Goal: Task Accomplishment & Management: Manage account settings

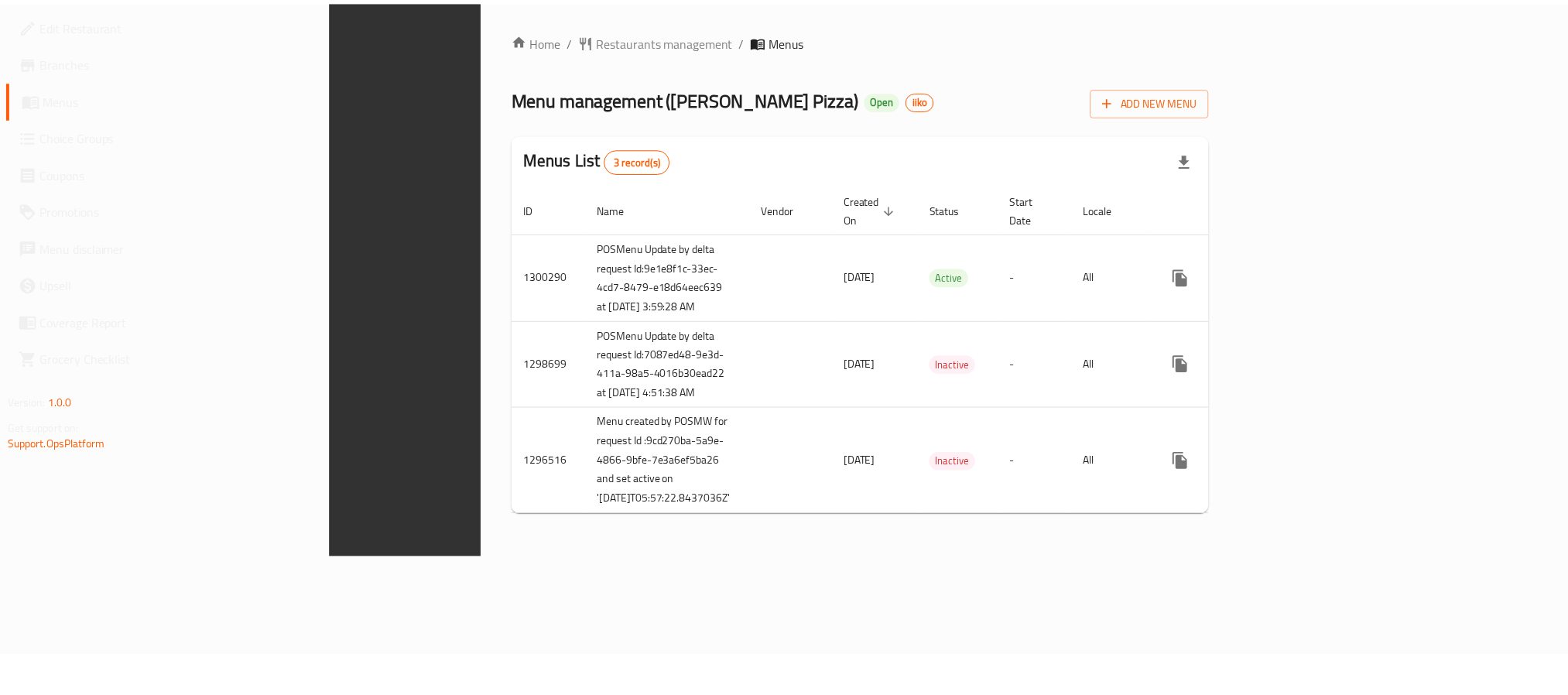
scroll to position [1, 0]
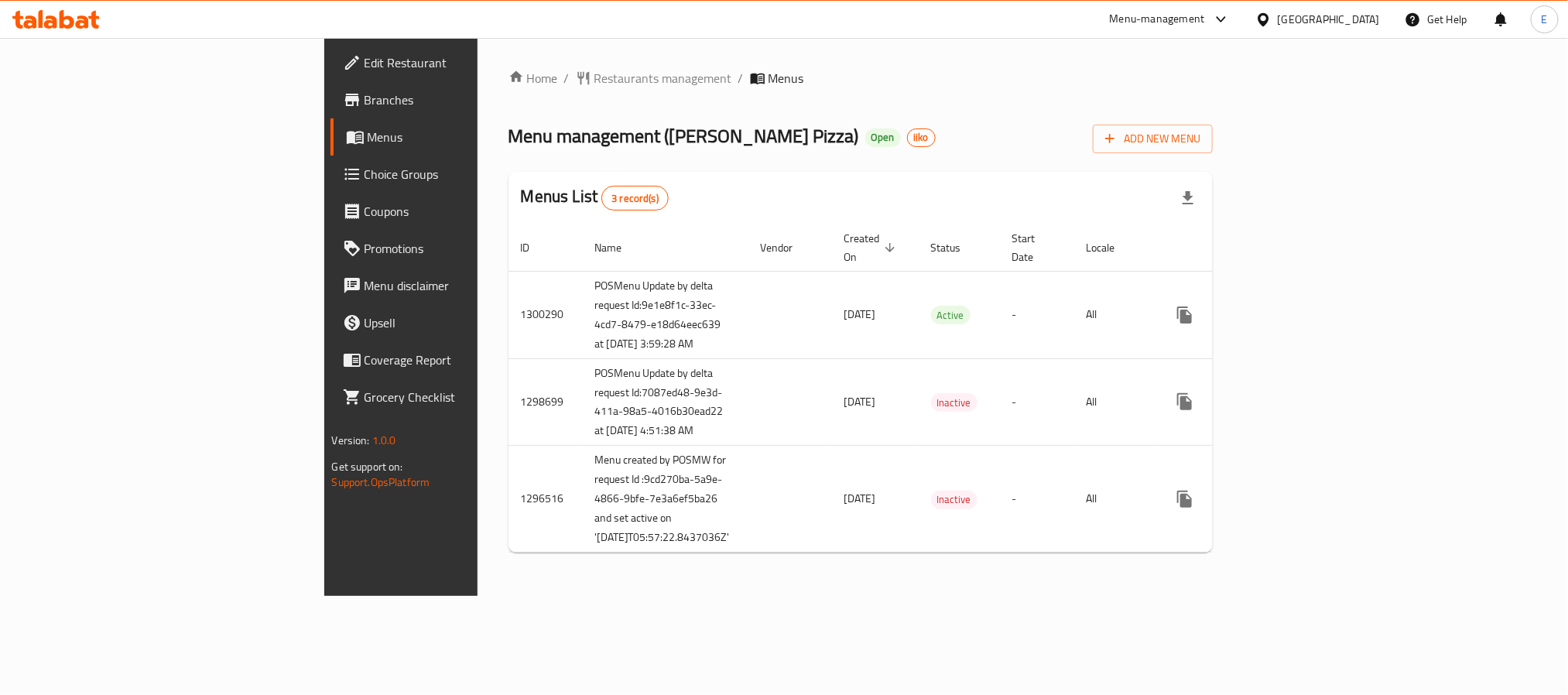
click at [938, 126] on div "Menu management ( Papa Johns Pizza ) Open iiko Add New Menu" at bounding box center [861, 136] width 705 height 35
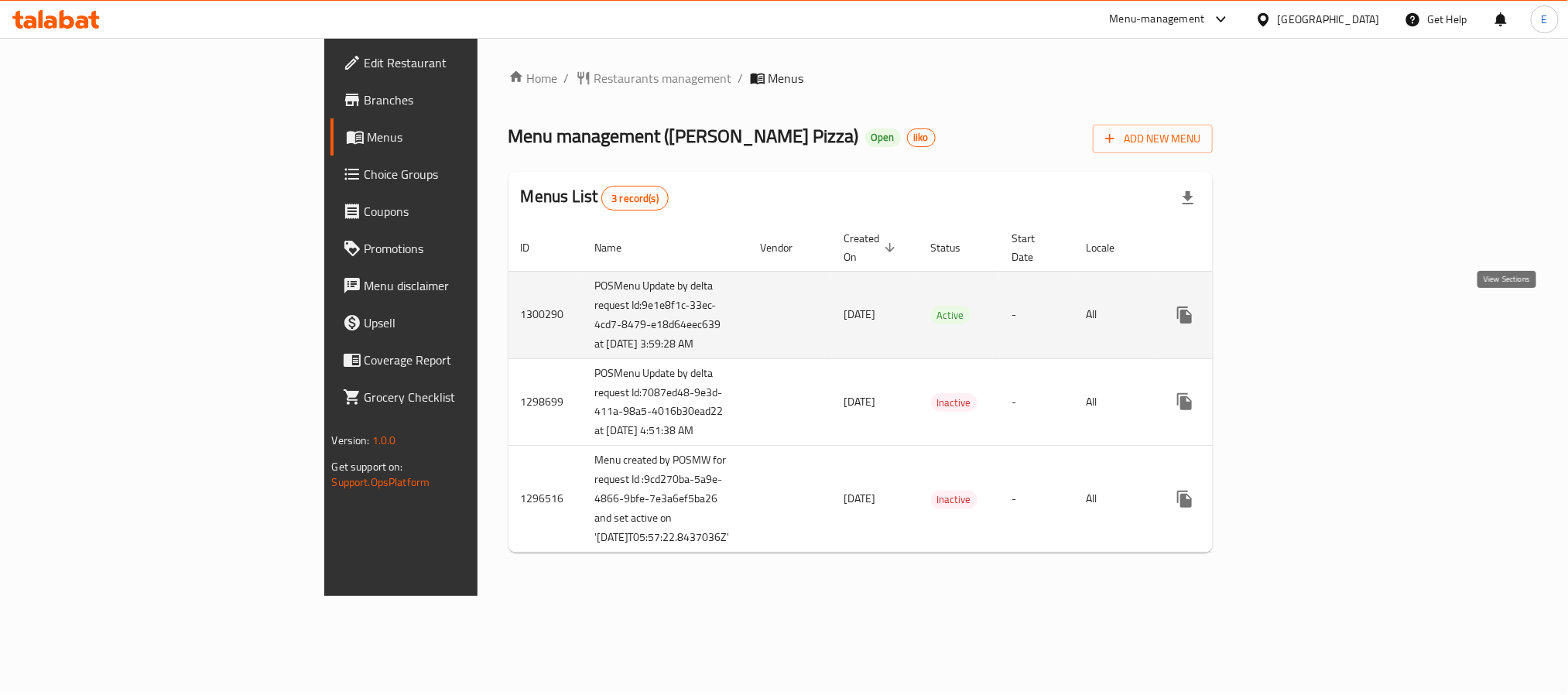
click at [1305, 321] on icon "enhanced table" at bounding box center [1295, 315] width 19 height 19
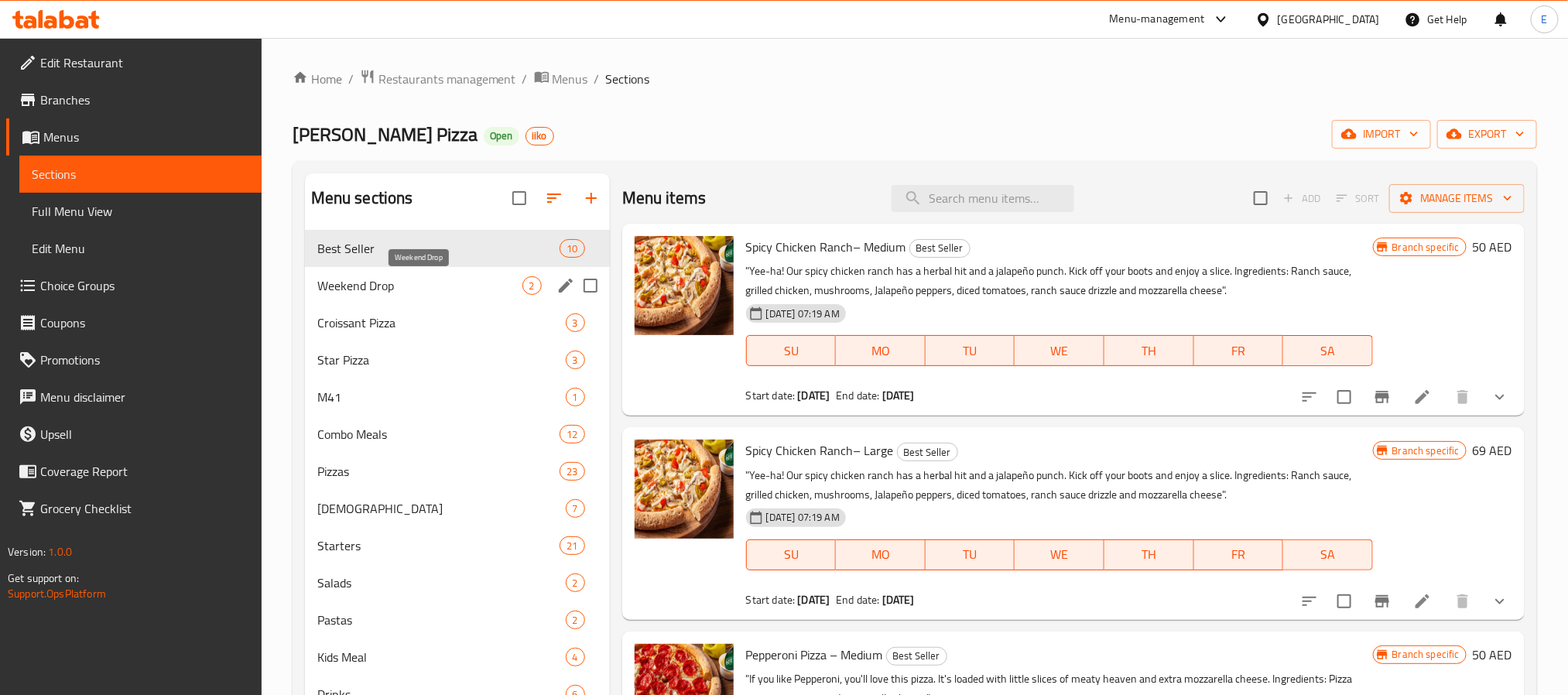
click at [394, 277] on span "Weekend Drop" at bounding box center [419, 286] width 205 height 19
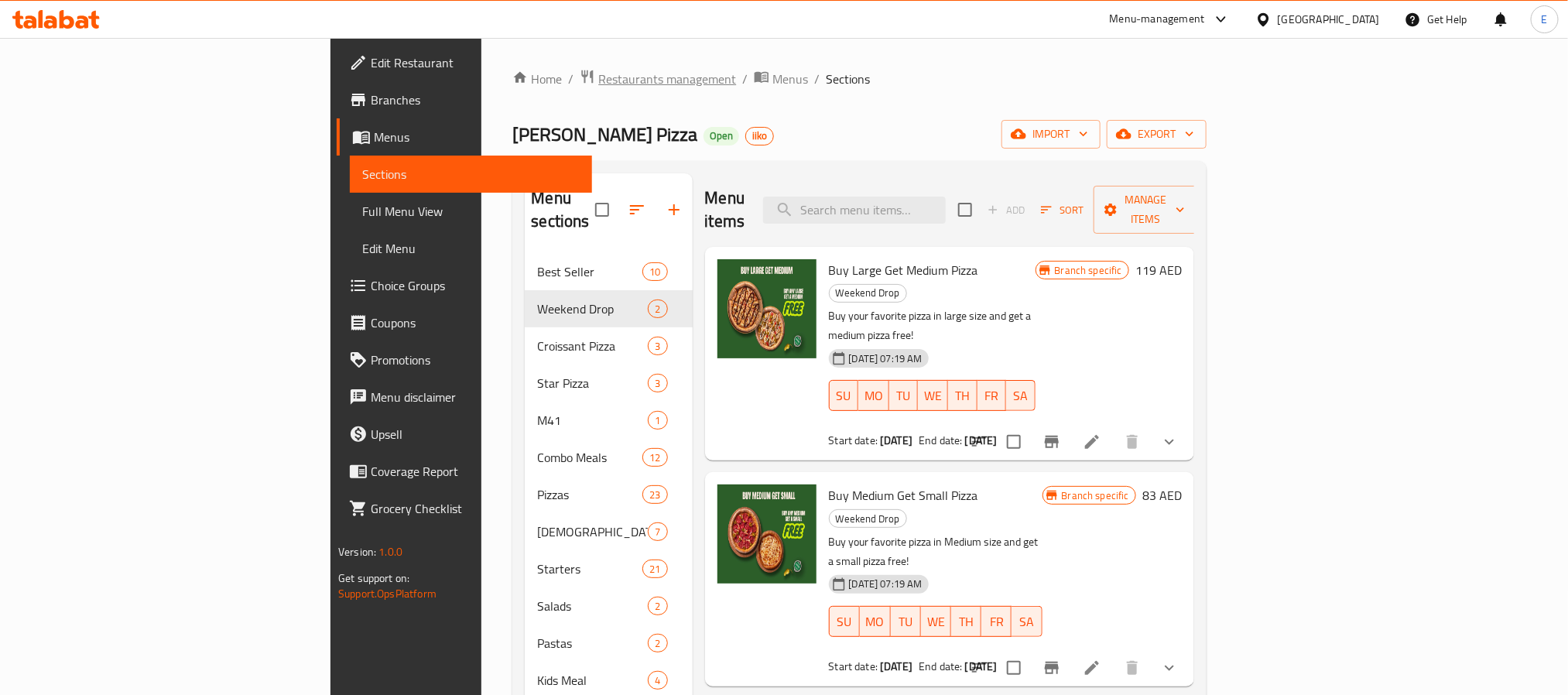
click at [598, 77] on span "Restaurants management" at bounding box center [667, 79] width 138 height 19
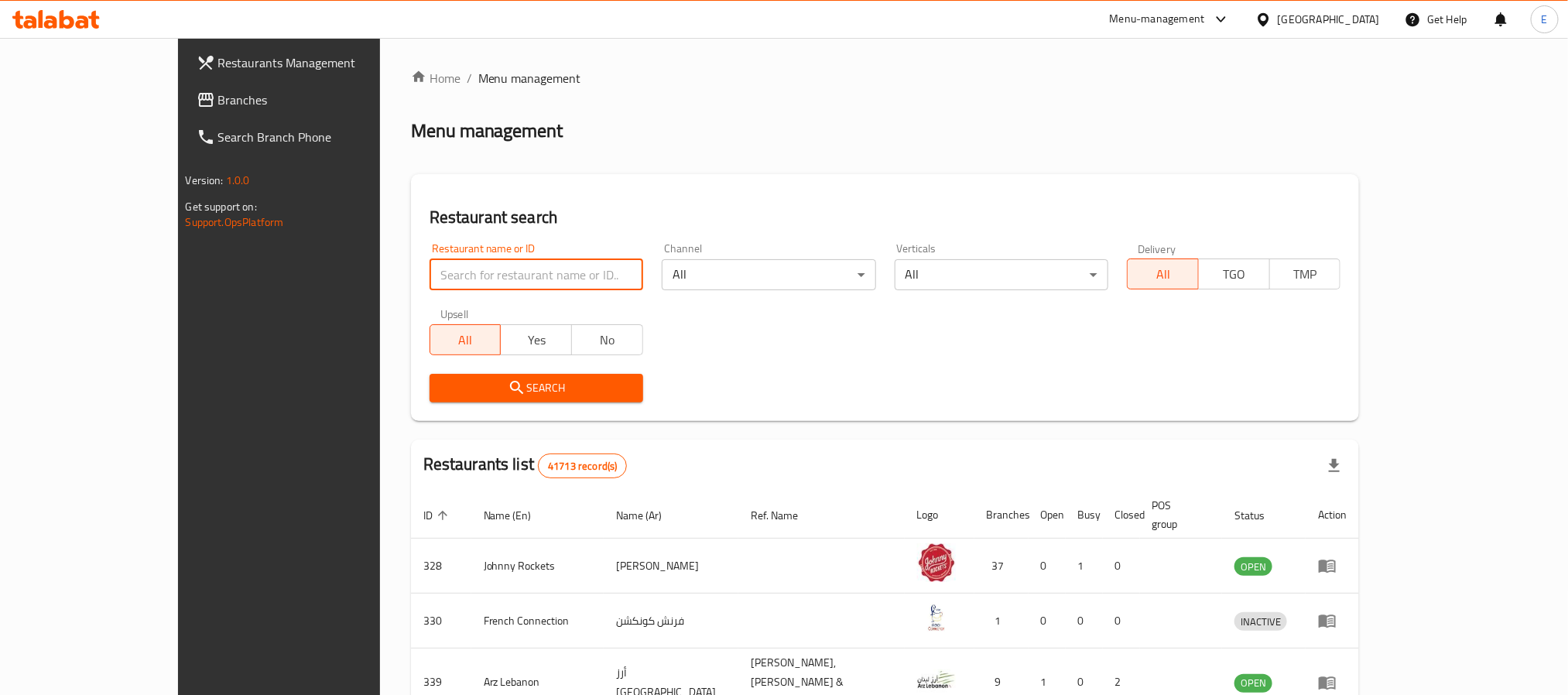
click at [486, 280] on input "search" at bounding box center [536, 275] width 214 height 31
paste input "1931"
type input "1931"
click button "Search" at bounding box center [536, 387] width 214 height 29
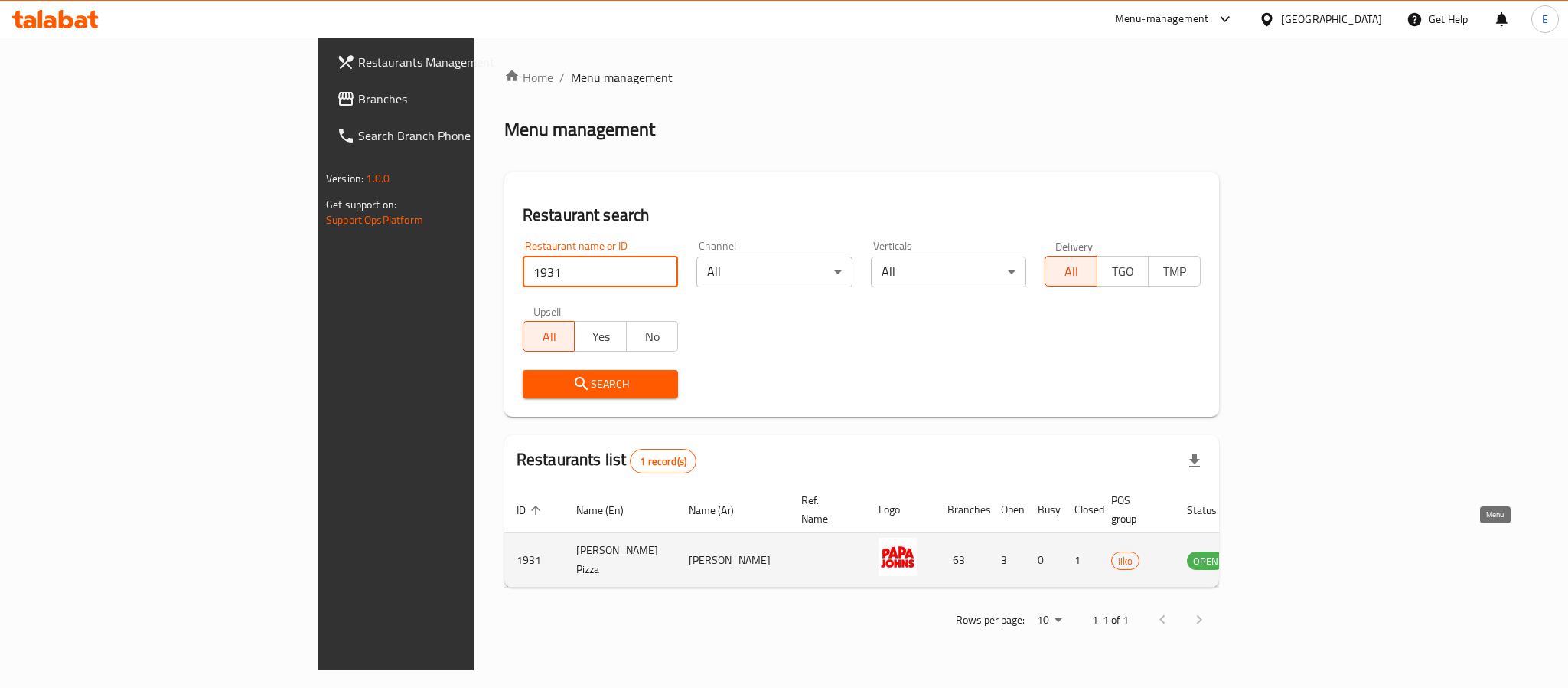
click at [1286, 551] on icon "enhanced table" at bounding box center [1277, 559] width 19 height 19
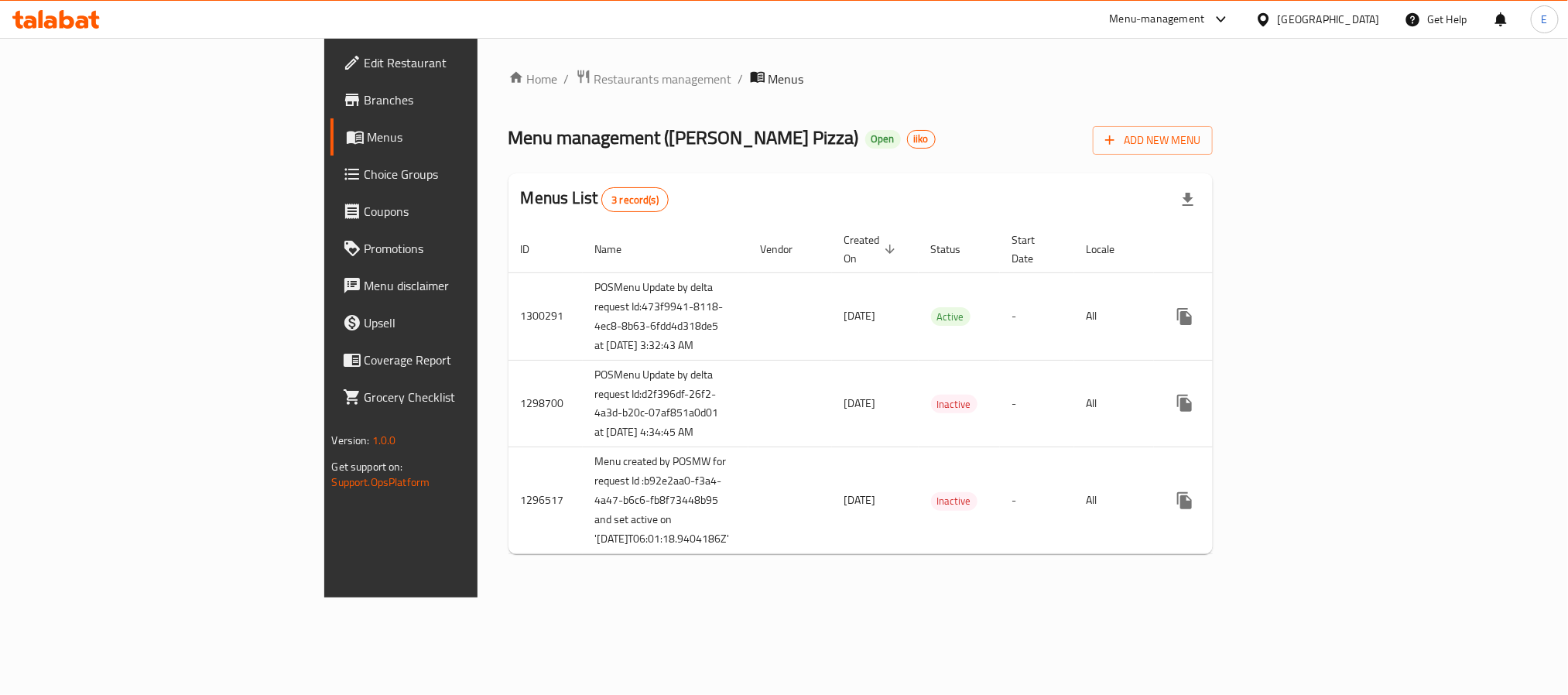
click at [365, 59] on span "Edit Restaurant" at bounding box center [468, 62] width 209 height 19
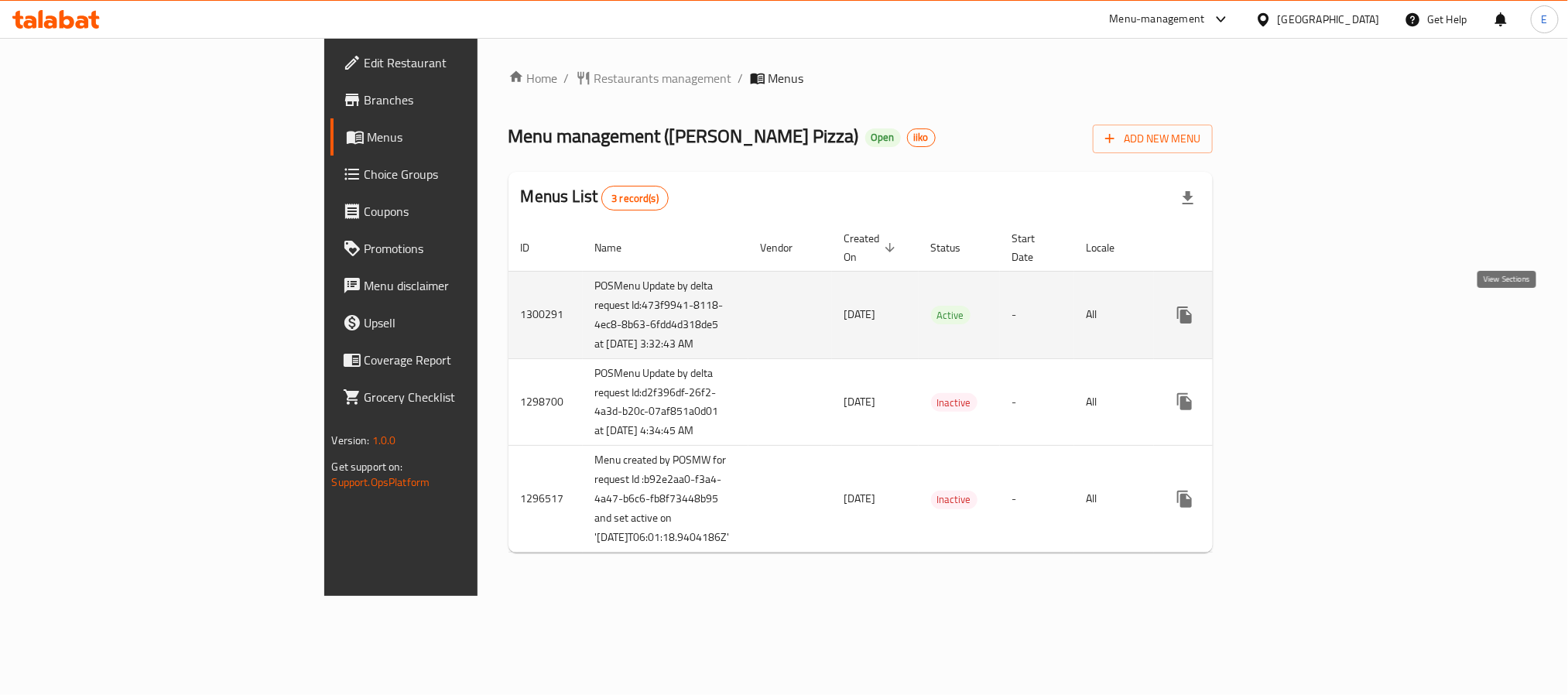
click at [1305, 317] on icon "enhanced table" at bounding box center [1295, 315] width 19 height 19
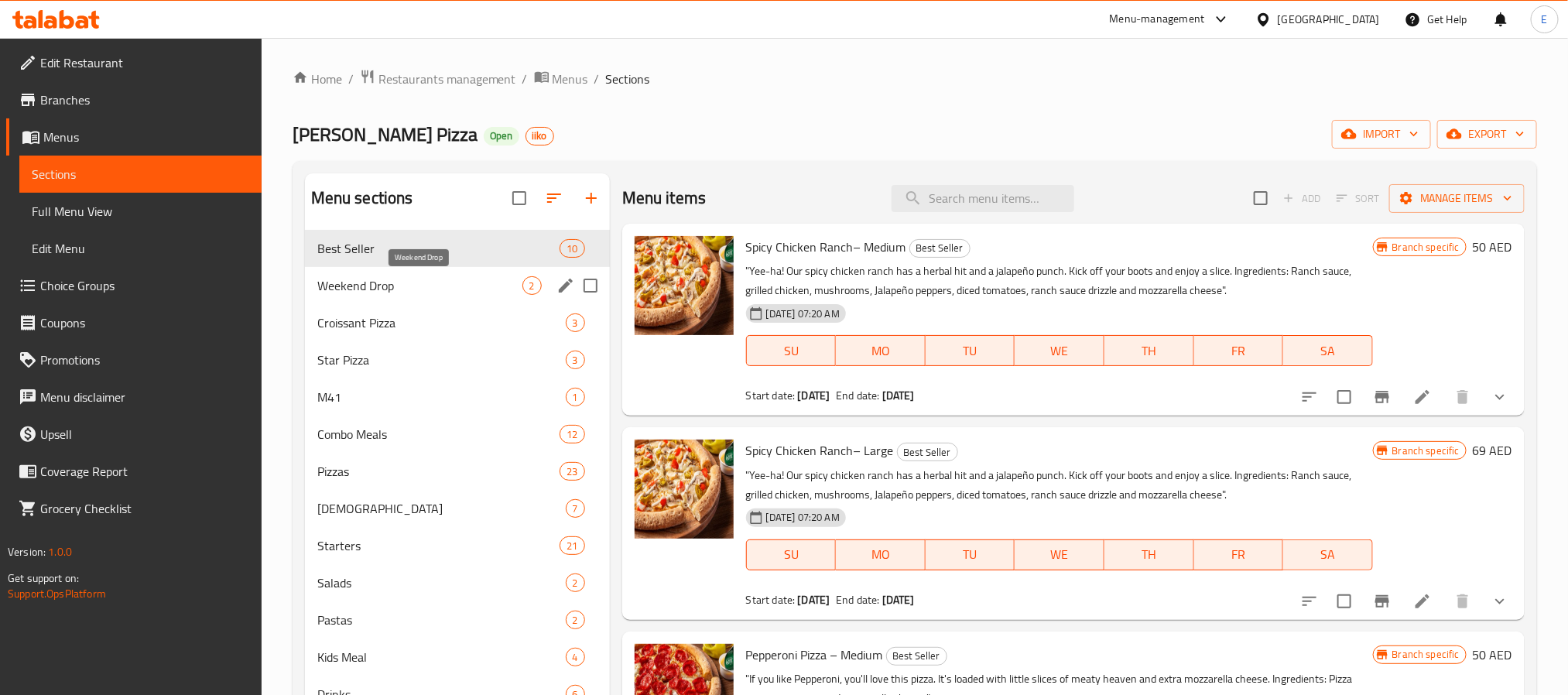
click at [448, 277] on span "Weekend Drop" at bounding box center [419, 286] width 205 height 19
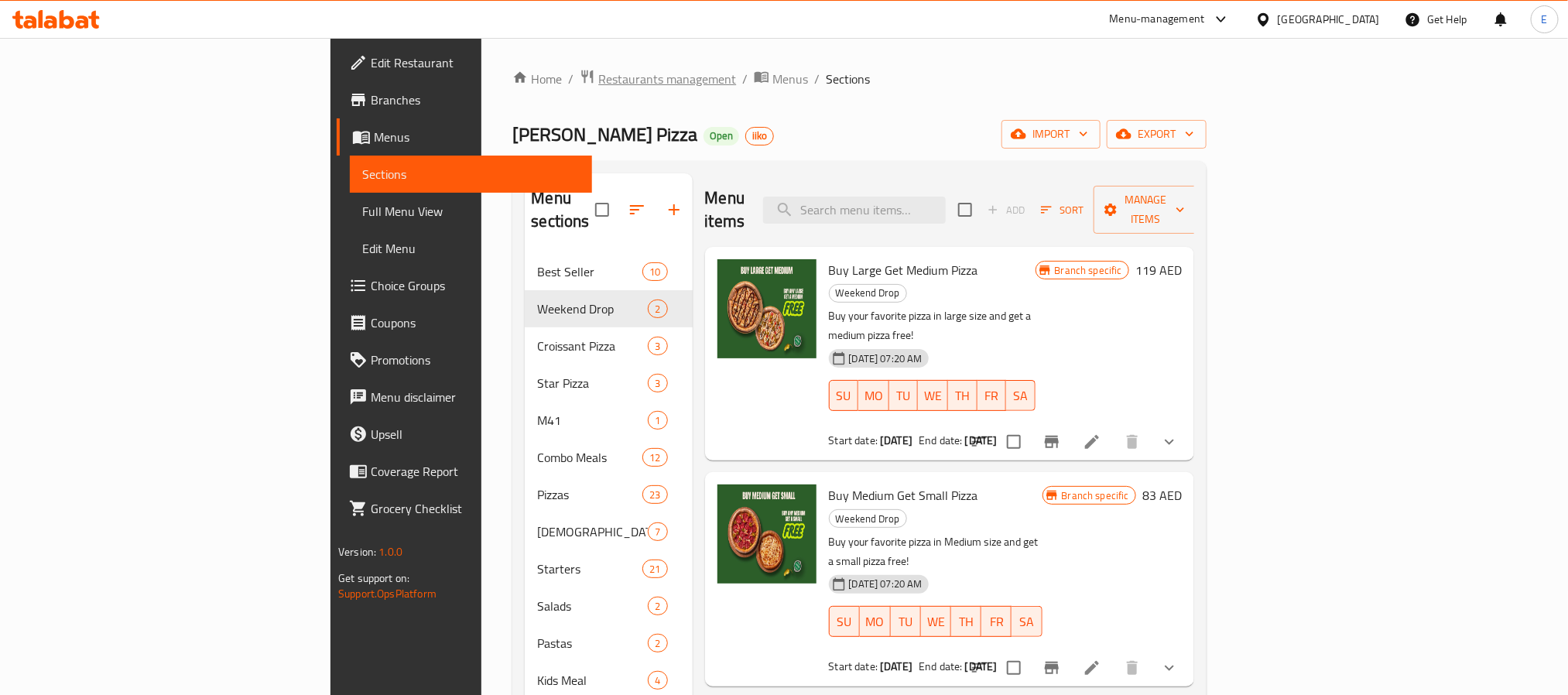
click at [598, 86] on span "Restaurants management" at bounding box center [667, 79] width 138 height 19
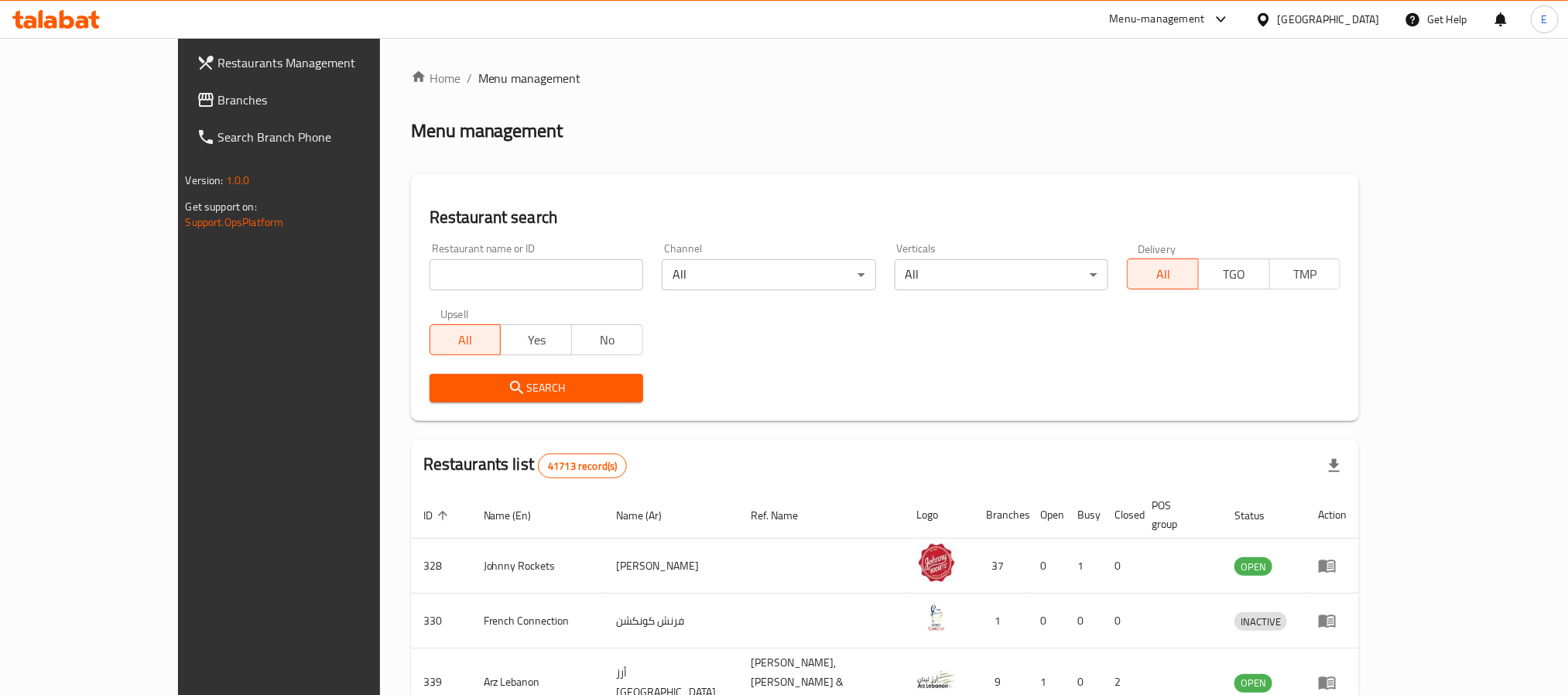
click at [430, 263] on input "search" at bounding box center [536, 275] width 214 height 31
paste input "667470"
type input "667470"
click button "Search" at bounding box center [536, 387] width 214 height 29
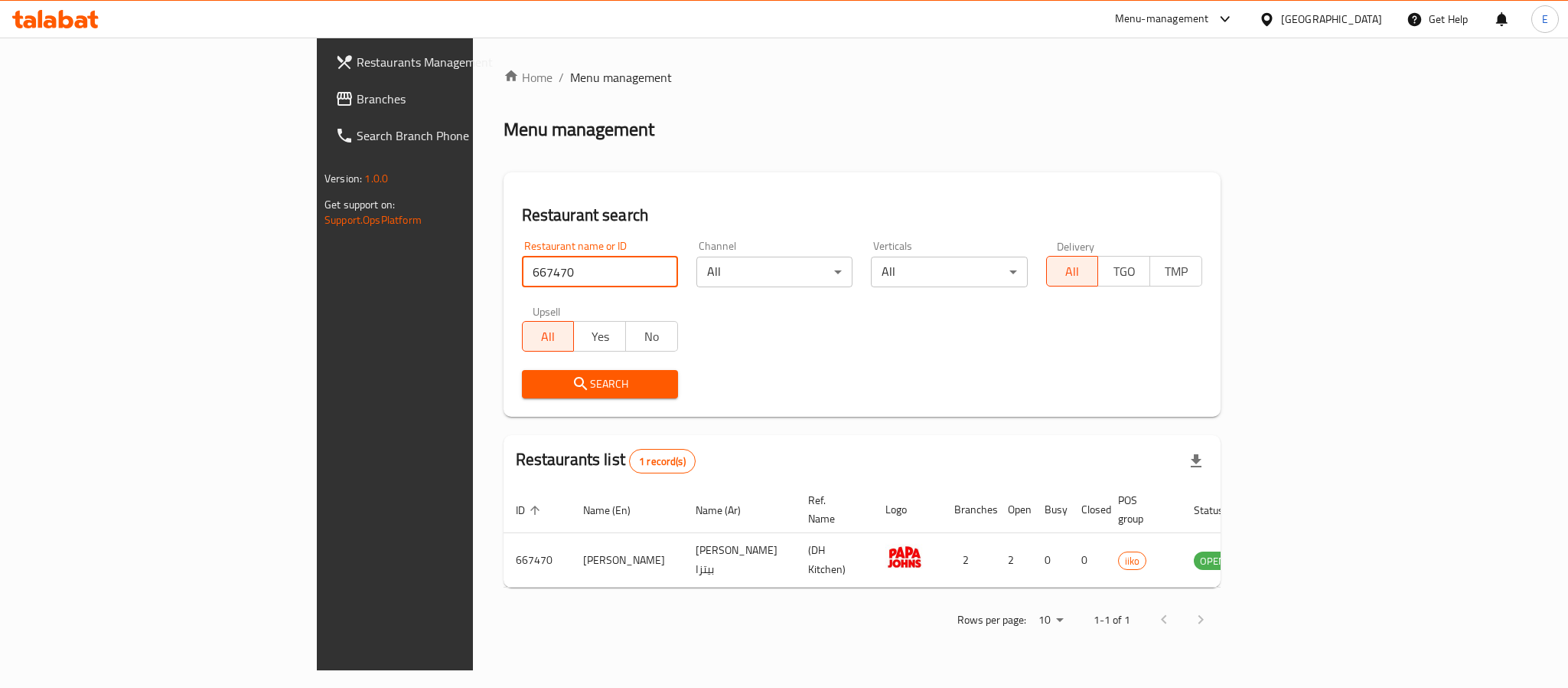
click at [937, 127] on div "Menu management" at bounding box center [863, 129] width 717 height 25
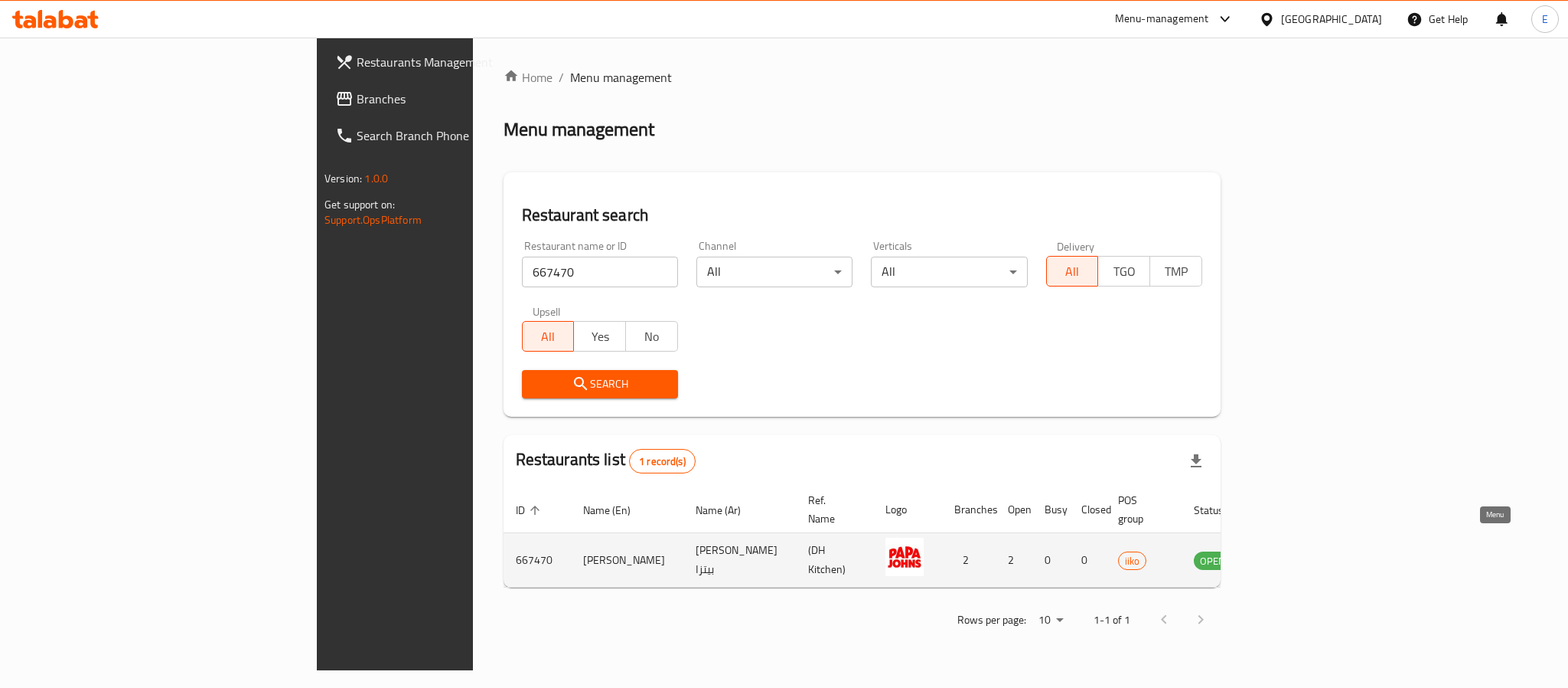
click at [1292, 551] on icon "enhanced table" at bounding box center [1283, 559] width 19 height 19
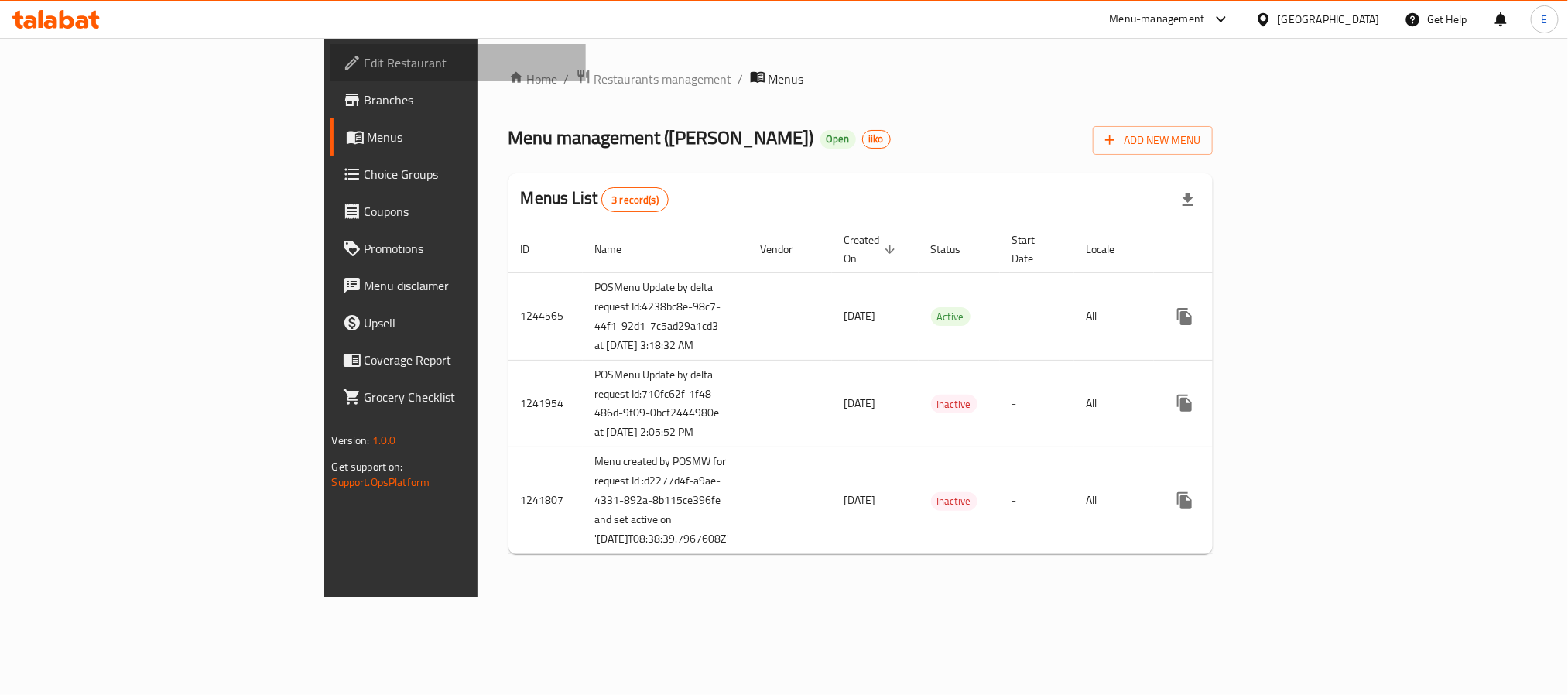
click at [365, 68] on span "Edit Restaurant" at bounding box center [468, 62] width 209 height 19
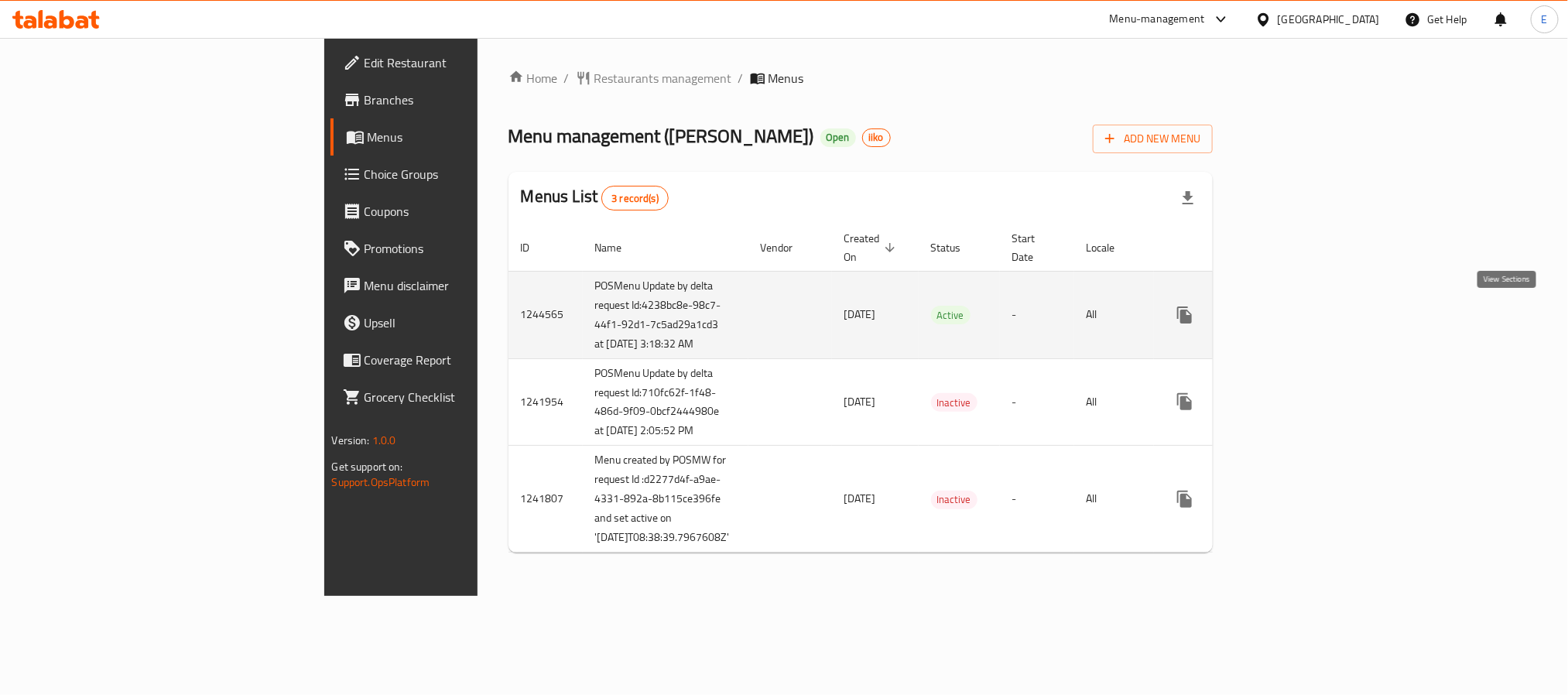
click at [1303, 322] on icon "enhanced table" at bounding box center [1296, 315] width 14 height 14
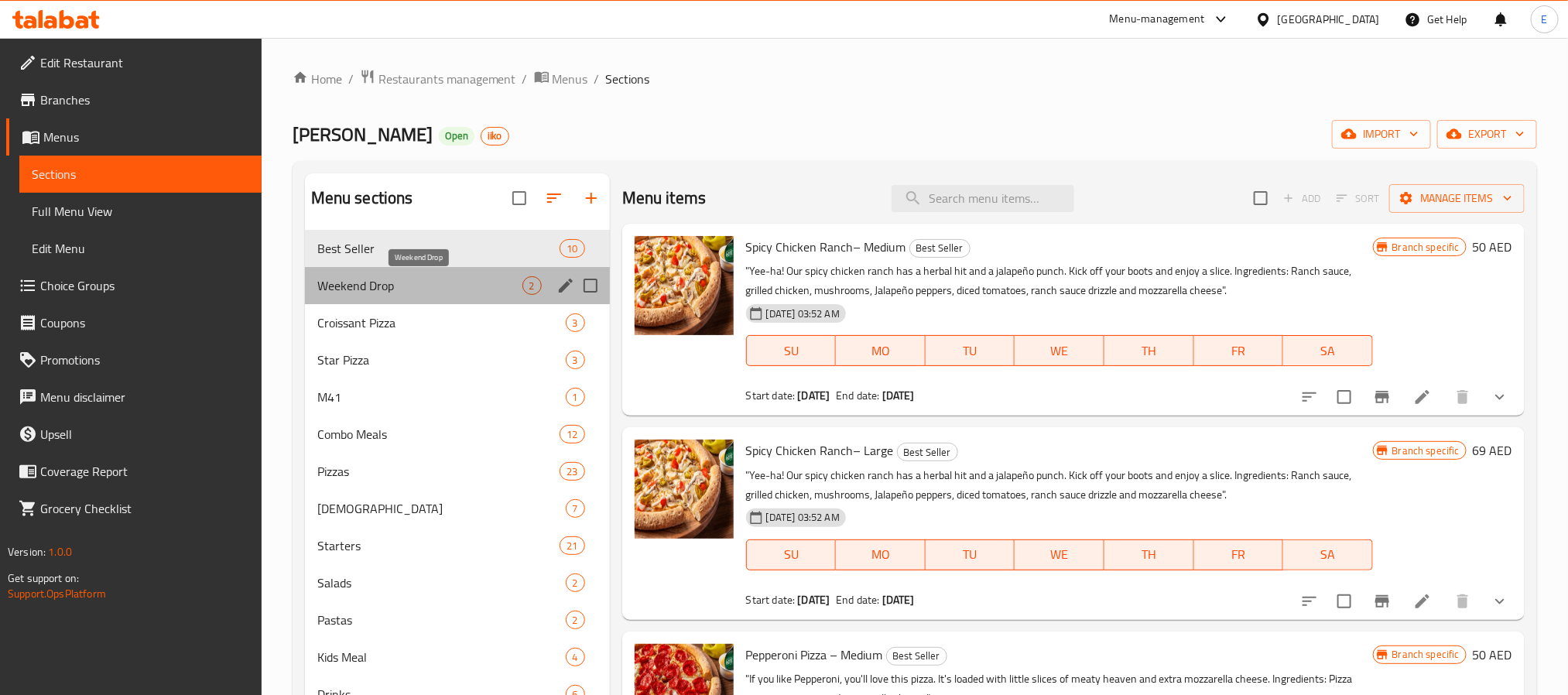
click at [434, 281] on span "Weekend Drop" at bounding box center [419, 286] width 205 height 19
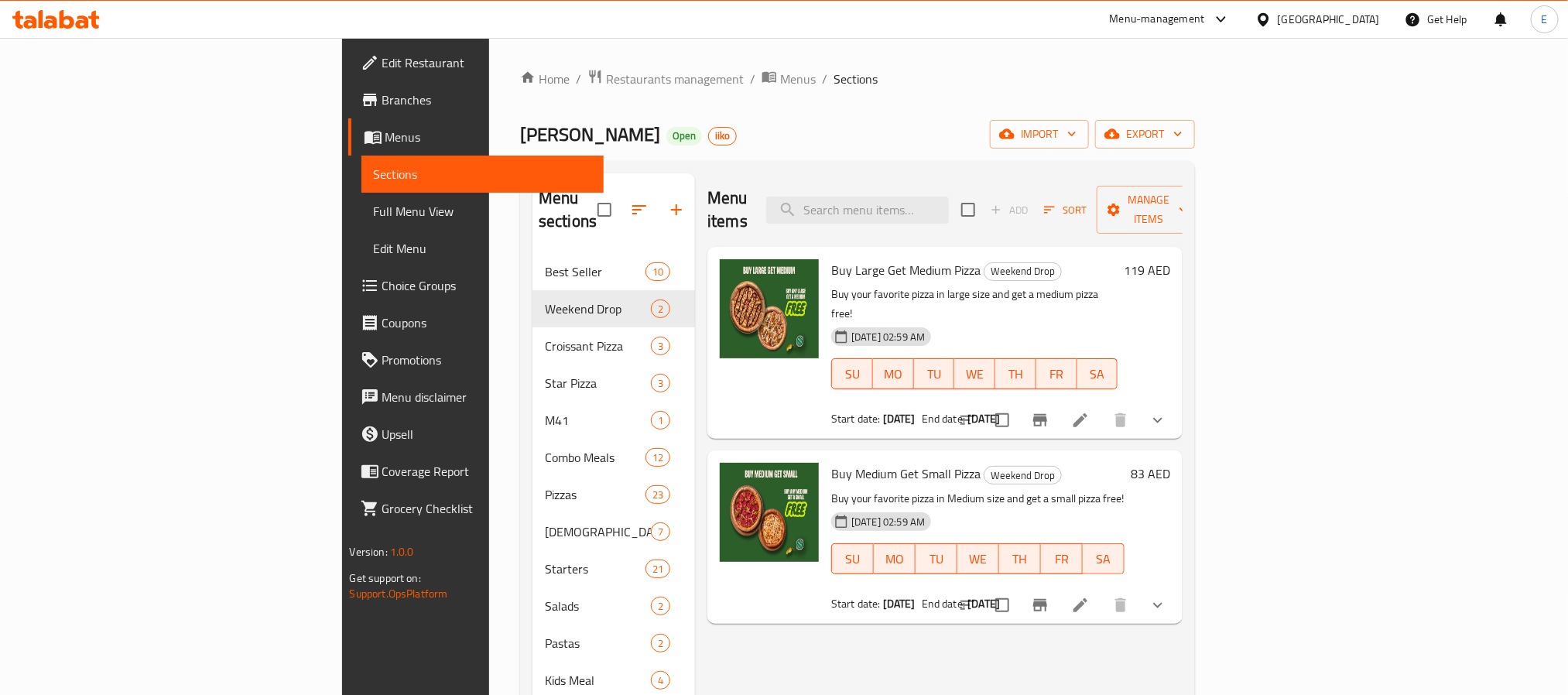
click at [349, 84] on link "Branches" at bounding box center [476, 99] width 256 height 37
